Goal: Transaction & Acquisition: Purchase product/service

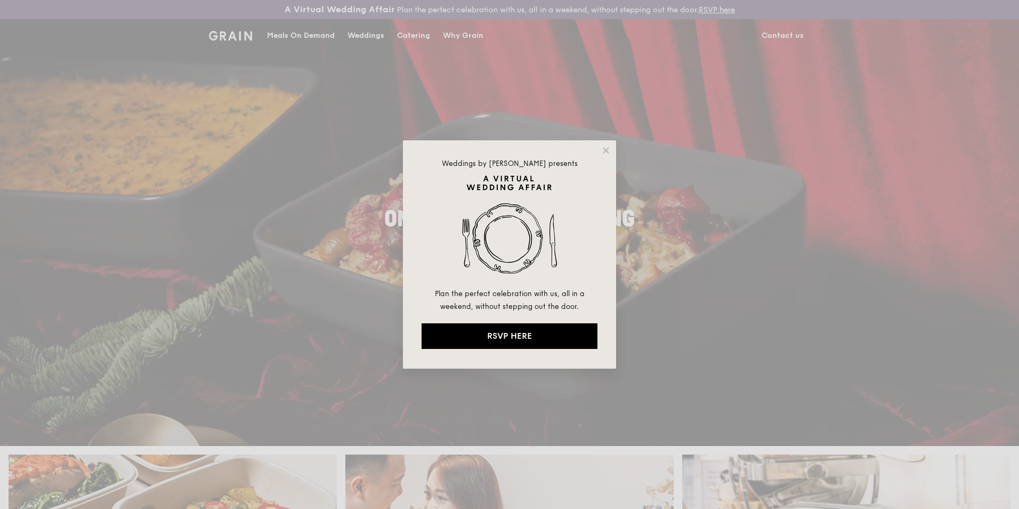
click at [301, 37] on div "Weddings by [PERSON_NAME] presents Plan the perfect celebration with us, all in…" at bounding box center [509, 254] width 1019 height 509
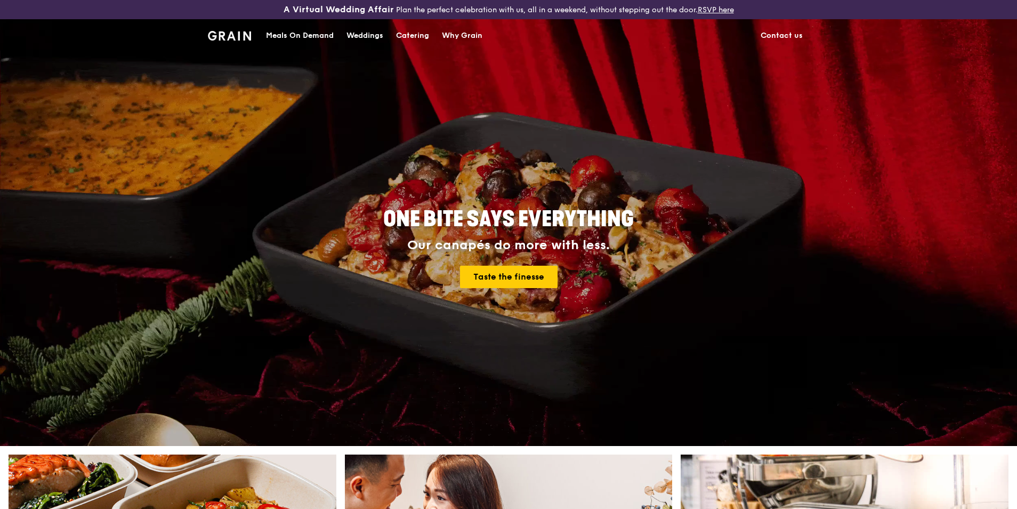
click at [305, 35] on div "Meals On Demand" at bounding box center [300, 36] width 68 height 32
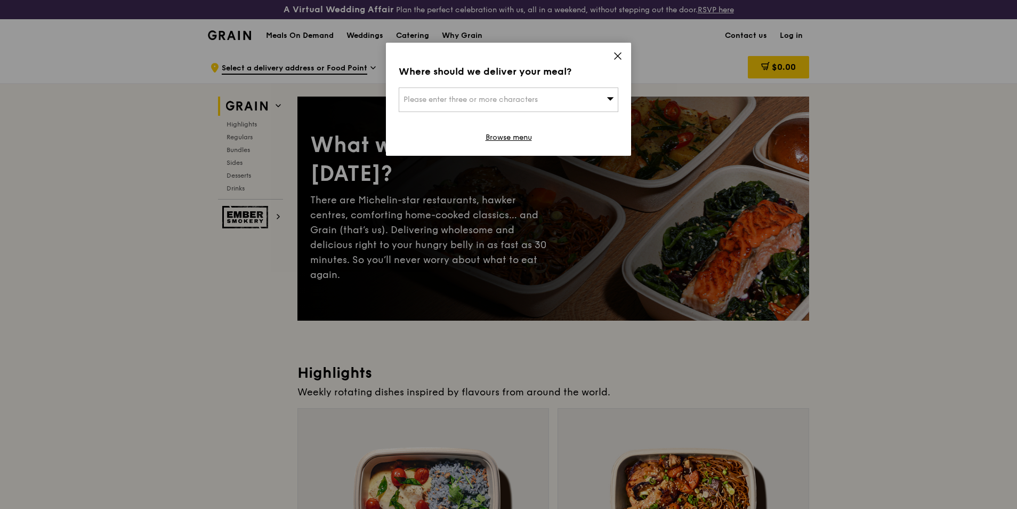
click at [617, 56] on icon at bounding box center [618, 56] width 6 height 6
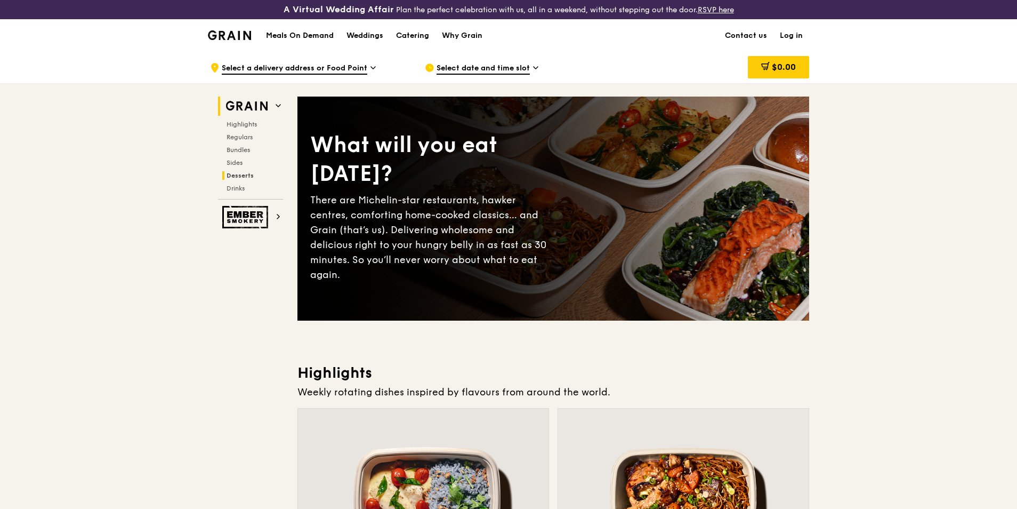
click at [232, 174] on span "Desserts" at bounding box center [240, 175] width 27 height 7
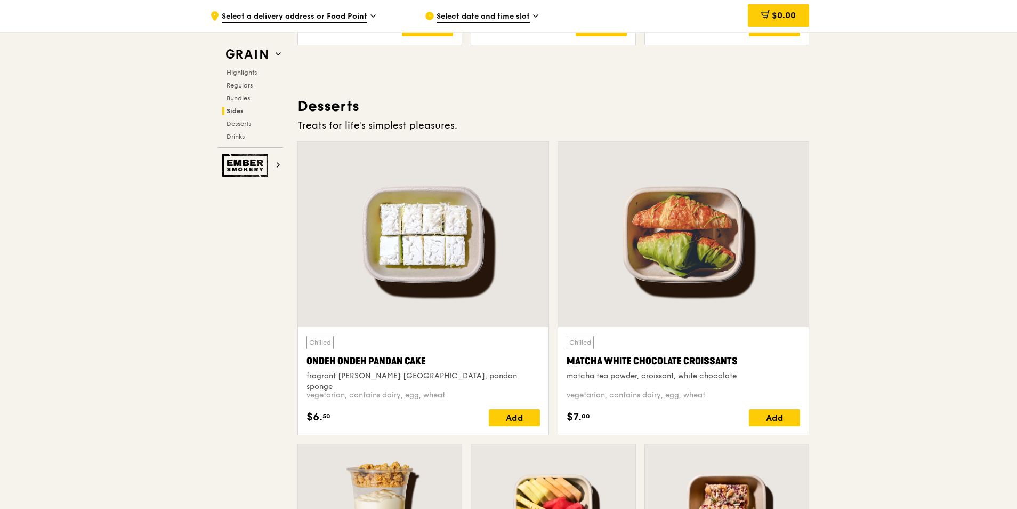
scroll to position [3048, 0]
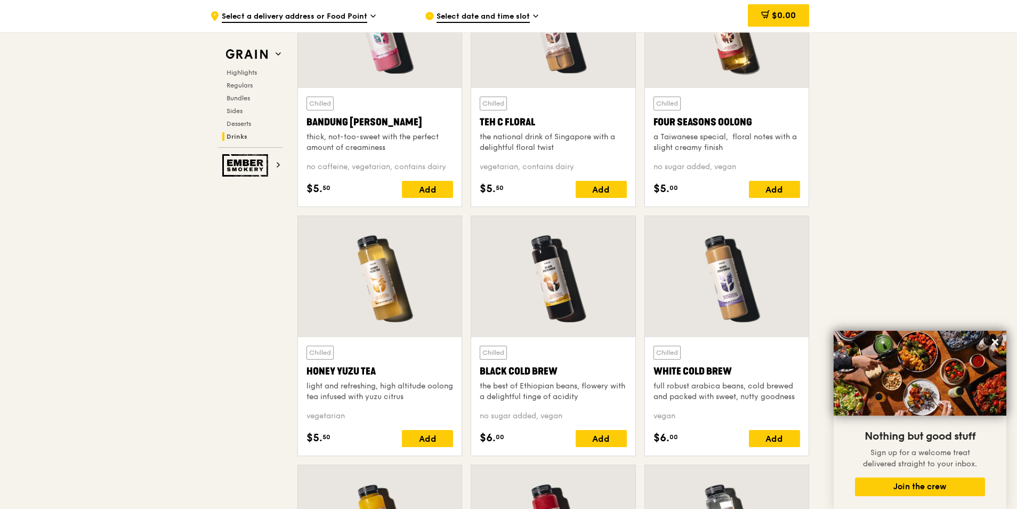
scroll to position [3805, 0]
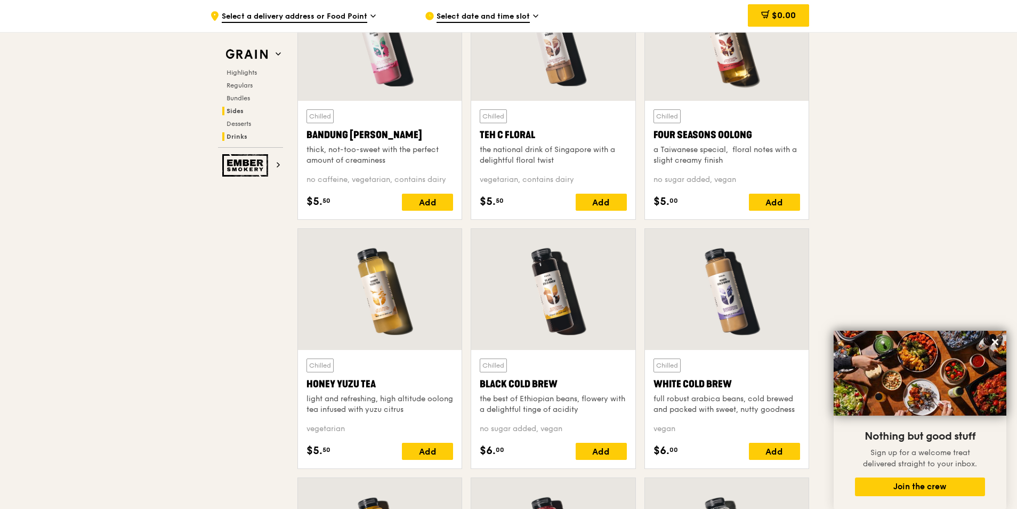
click at [242, 112] on span "Sides" at bounding box center [235, 110] width 17 height 7
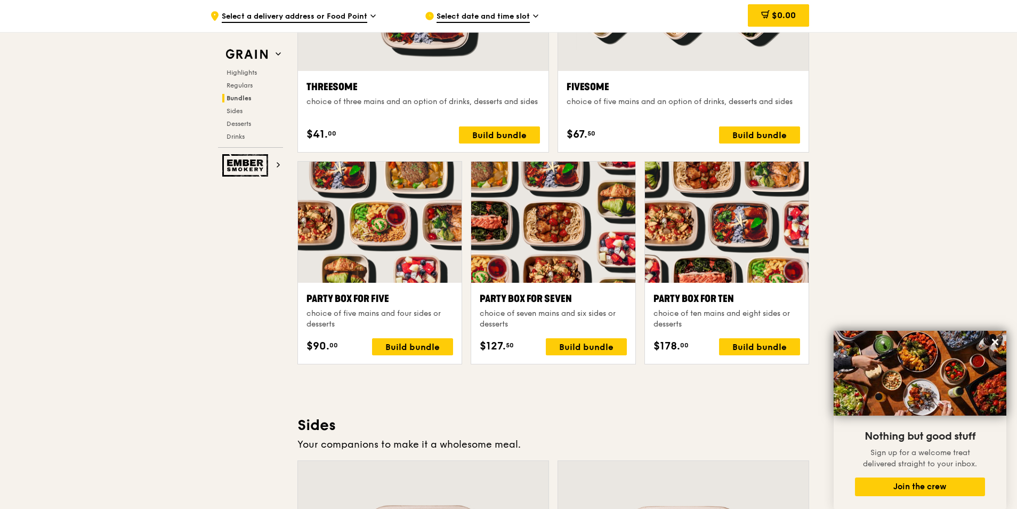
scroll to position [2010, 0]
